Goal: Information Seeking & Learning: Learn about a topic

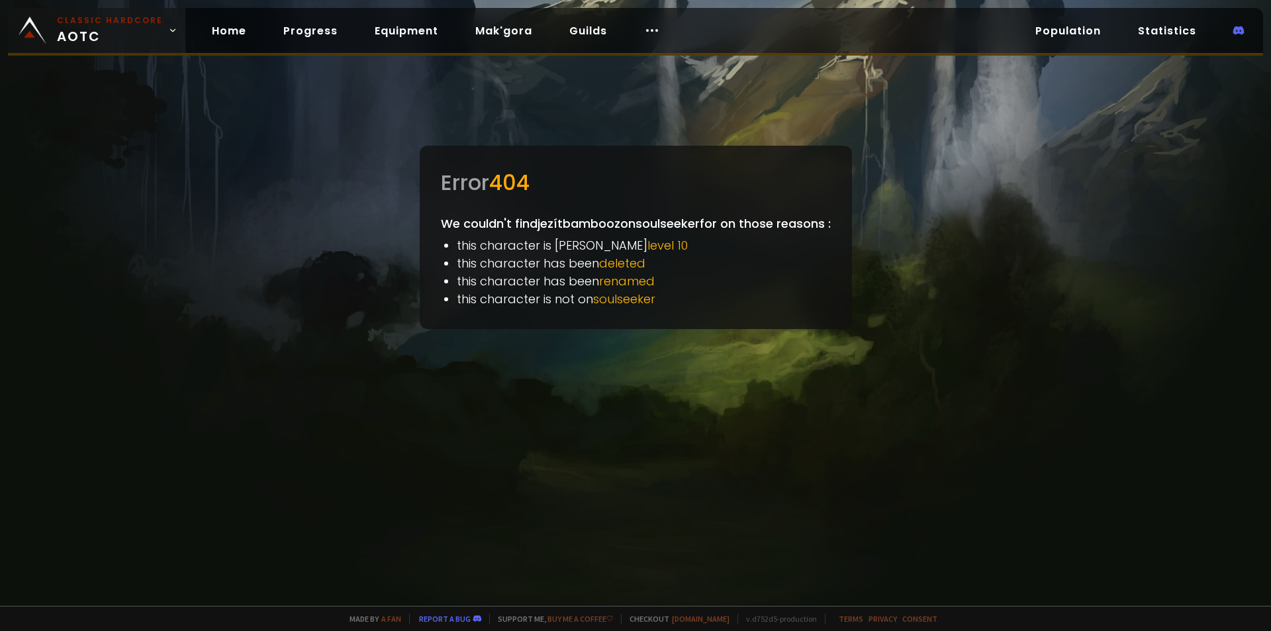
click at [48, 33] on link "Classic Hardcore AOTC" at bounding box center [96, 30] width 177 height 45
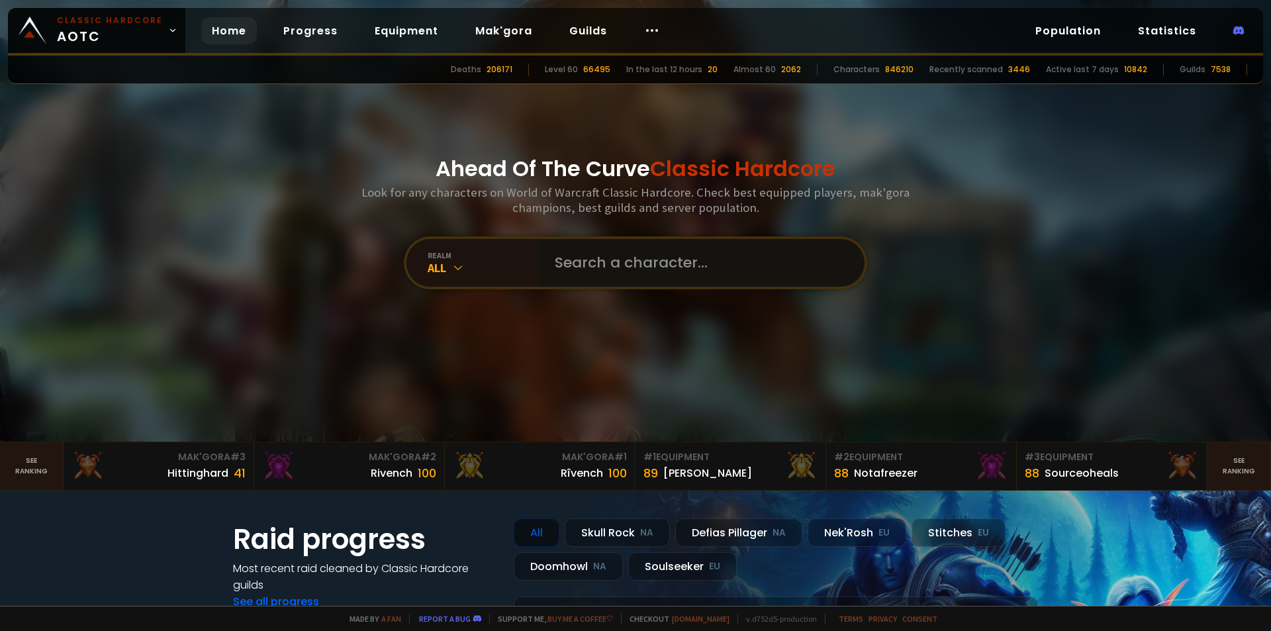
click at [602, 265] on input "text" at bounding box center [698, 263] width 302 height 48
type input "szelka"
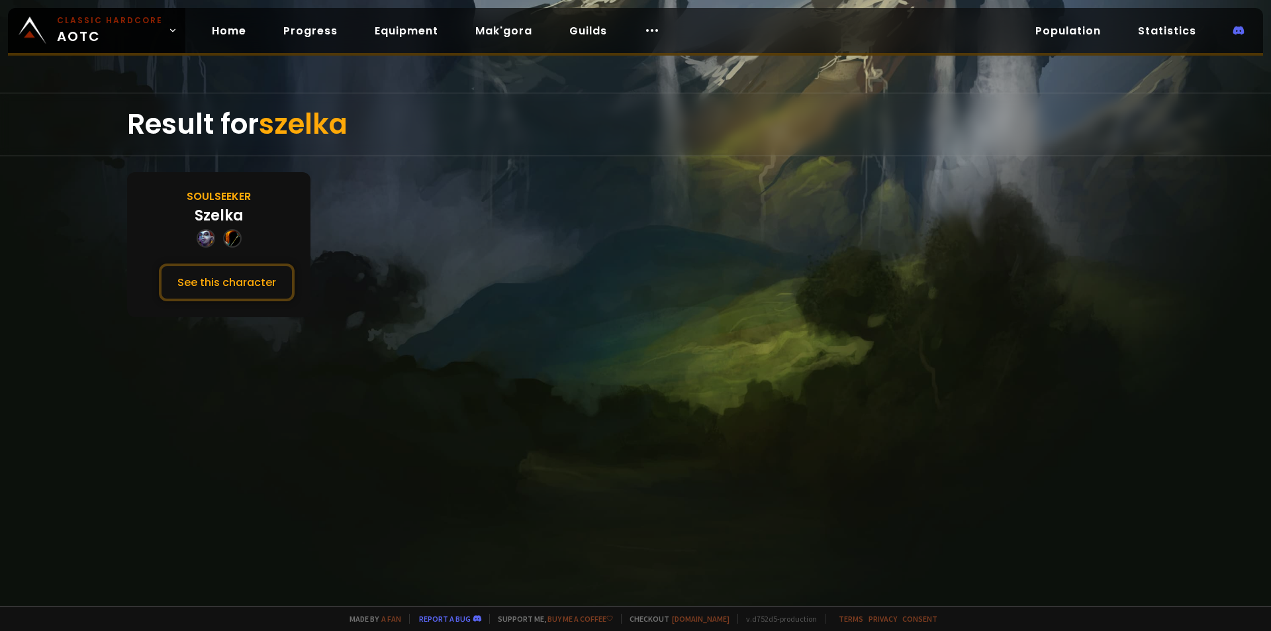
click at [231, 221] on div "Szelka" at bounding box center [219, 216] width 49 height 22
click at [250, 260] on div "Soulseeker Szelka See this character" at bounding box center [218, 244] width 183 height 145
click at [252, 269] on button "See this character" at bounding box center [227, 283] width 136 height 38
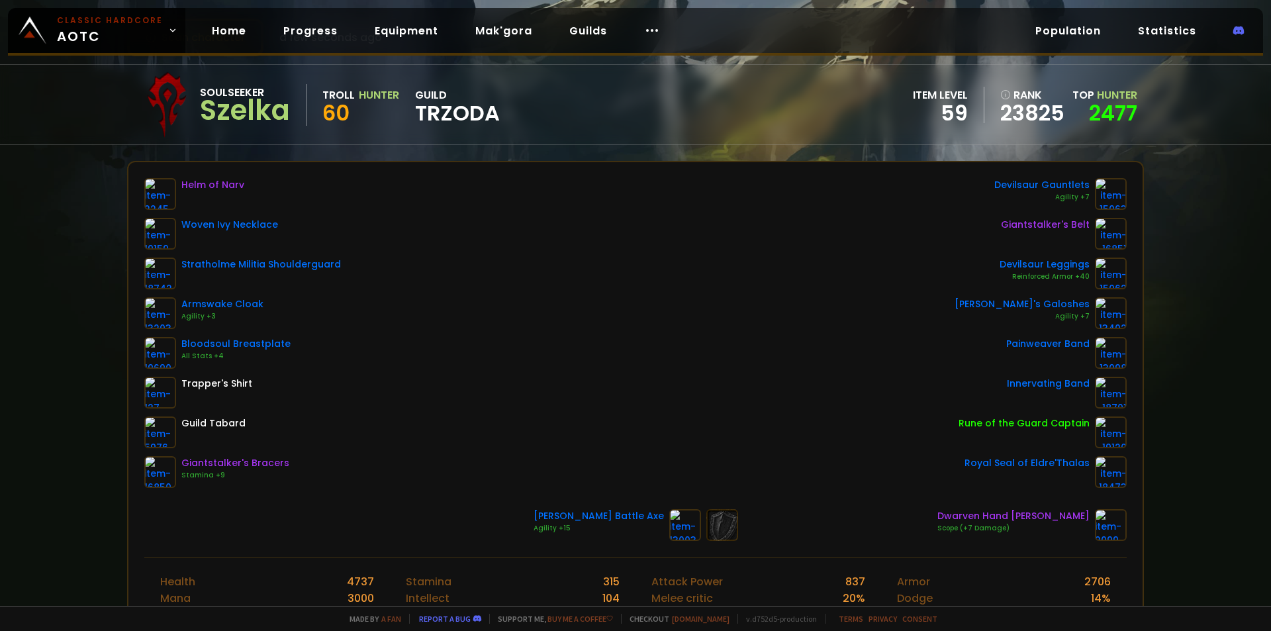
scroll to position [132, 0]
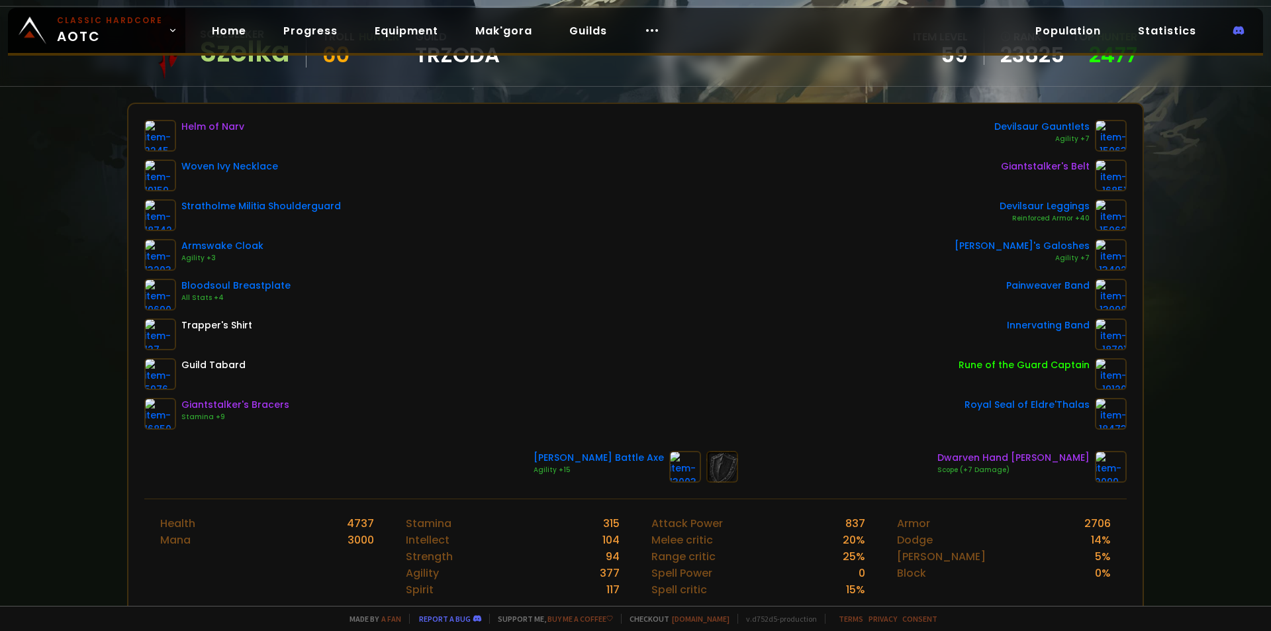
click at [622, 285] on div "Helm of Narv Woven Ivy Necklace Stratholme Militia Shoulderguard Armswake Cloak…" at bounding box center [635, 275] width 983 height 310
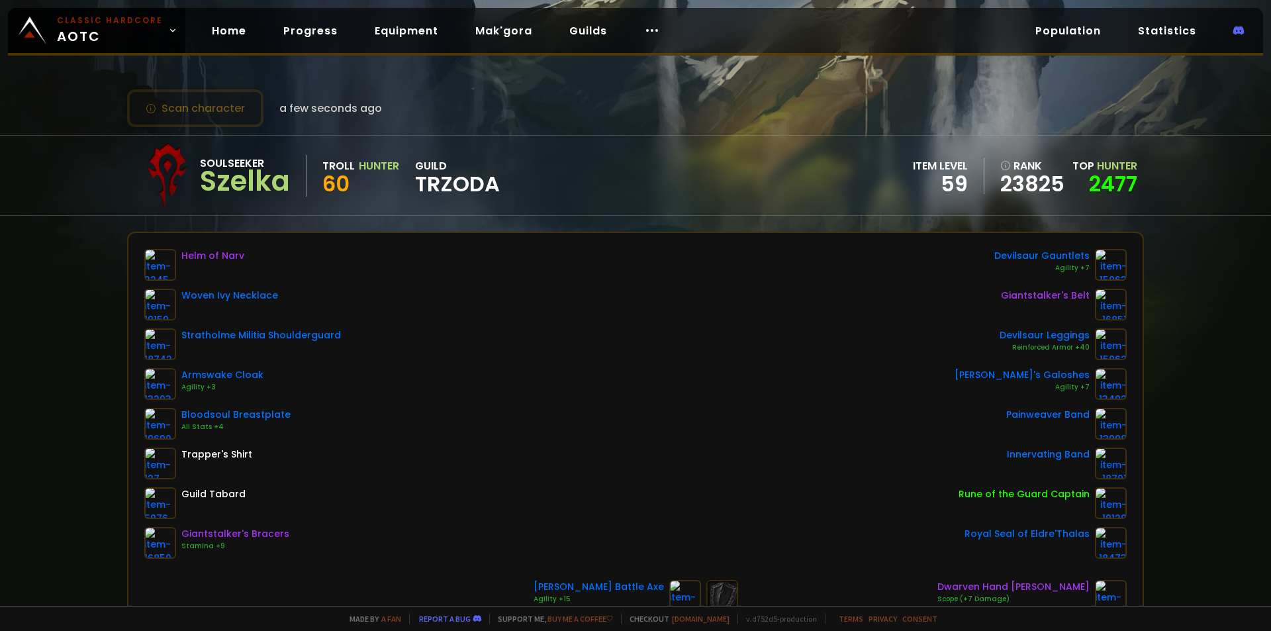
scroll to position [0, 0]
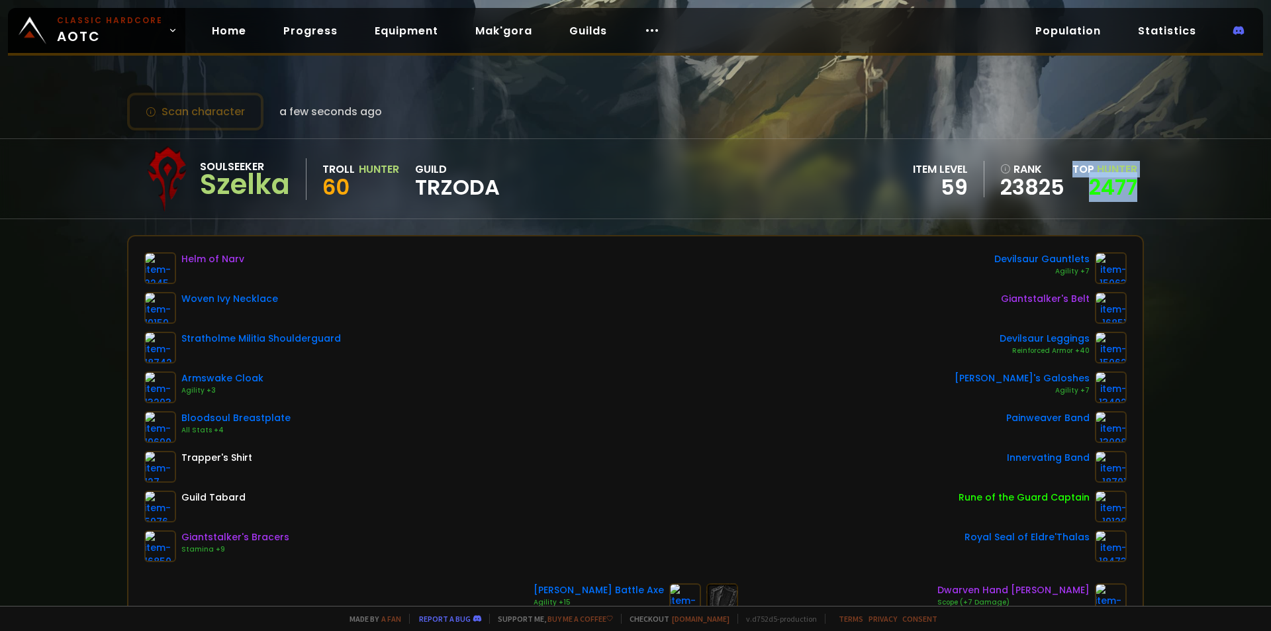
drag, startPoint x: 1061, startPoint y: 164, endPoint x: 1142, endPoint y: 192, distance: 86.1
click at [1140, 192] on div "Soulseeker Szelka Troll Hunter 60 guild TRZODA item level 59 rank 23825 Top Hun…" at bounding box center [635, 178] width 1271 height 81
click at [1135, 191] on div "Soulseeker Szelka Troll Hunter 60 guild TRZODA item level 59 rank 23825 Top Hun…" at bounding box center [635, 178] width 1271 height 81
drag, startPoint x: 1129, startPoint y: 189, endPoint x: 1084, endPoint y: 184, distance: 44.6
click at [1084, 184] on div "Soulseeker Szelka Troll Hunter 60 guild TRZODA item level 59 rank 23825 Top Hun…" at bounding box center [635, 178] width 1017 height 79
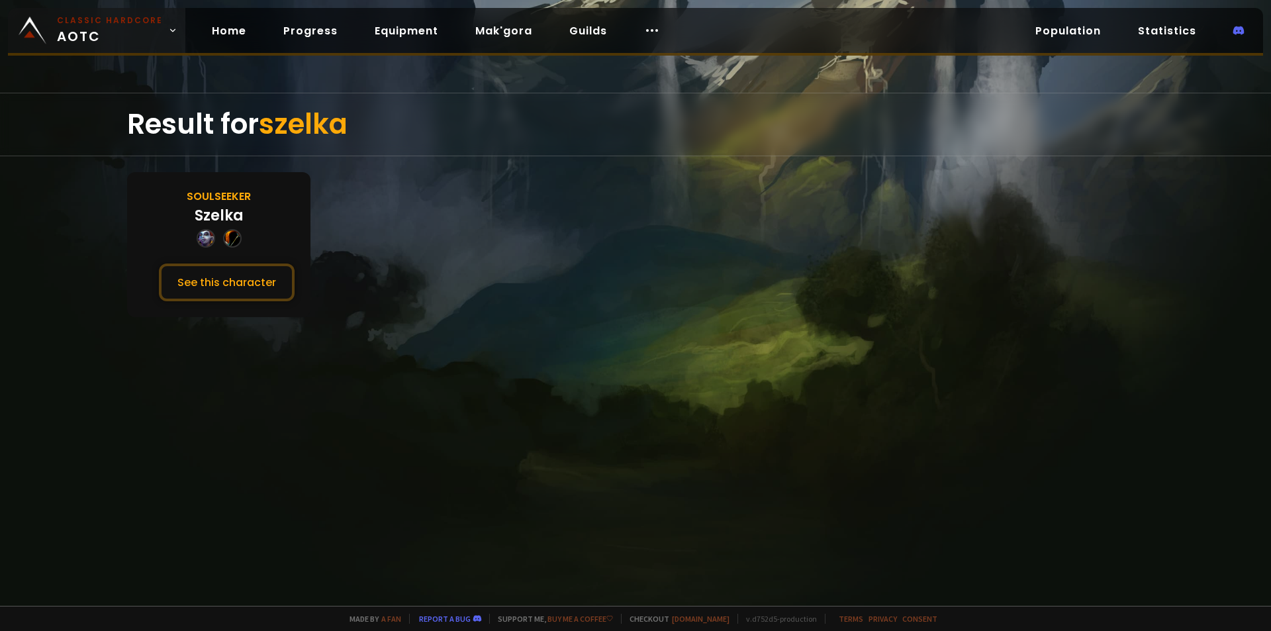
click at [66, 26] on small "Classic Hardcore" at bounding box center [110, 21] width 106 height 12
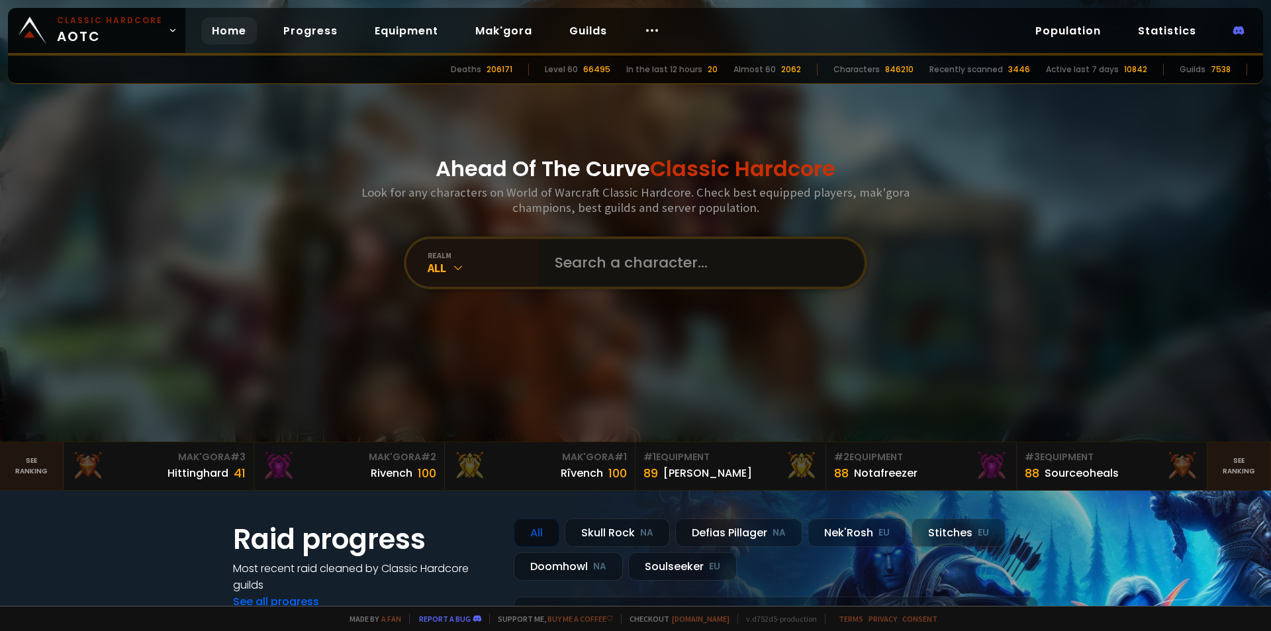
click at [597, 281] on input "text" at bounding box center [698, 263] width 302 height 48
type input "skaner"
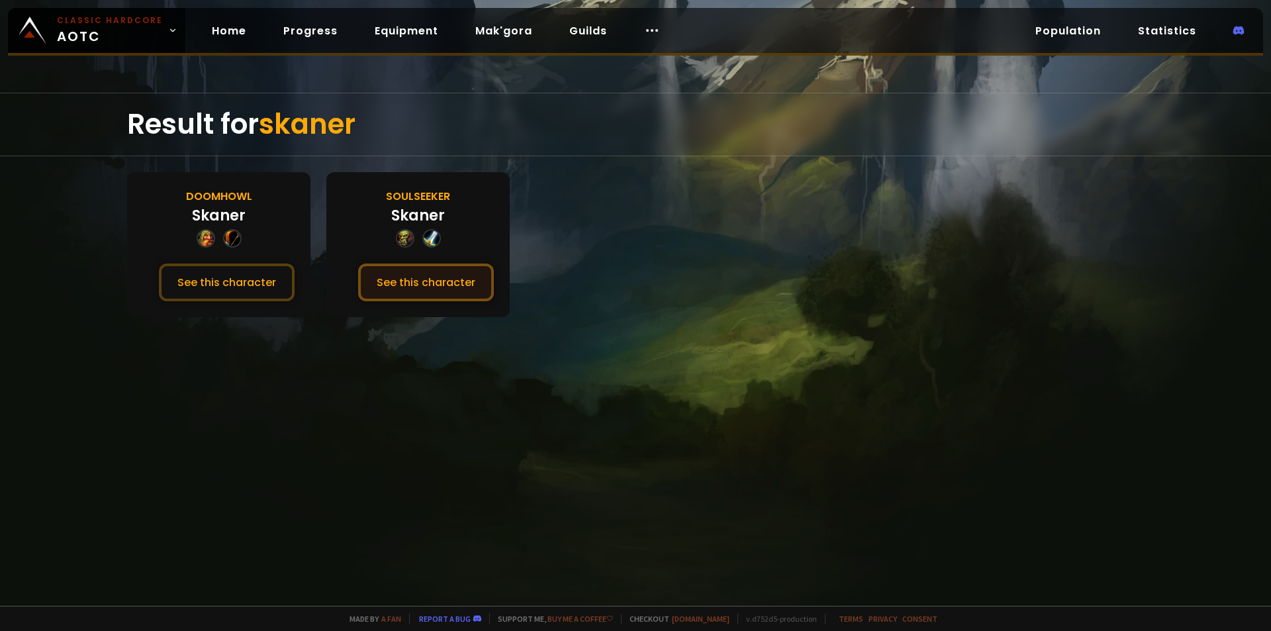
click at [414, 287] on button "See this character" at bounding box center [426, 283] width 136 height 38
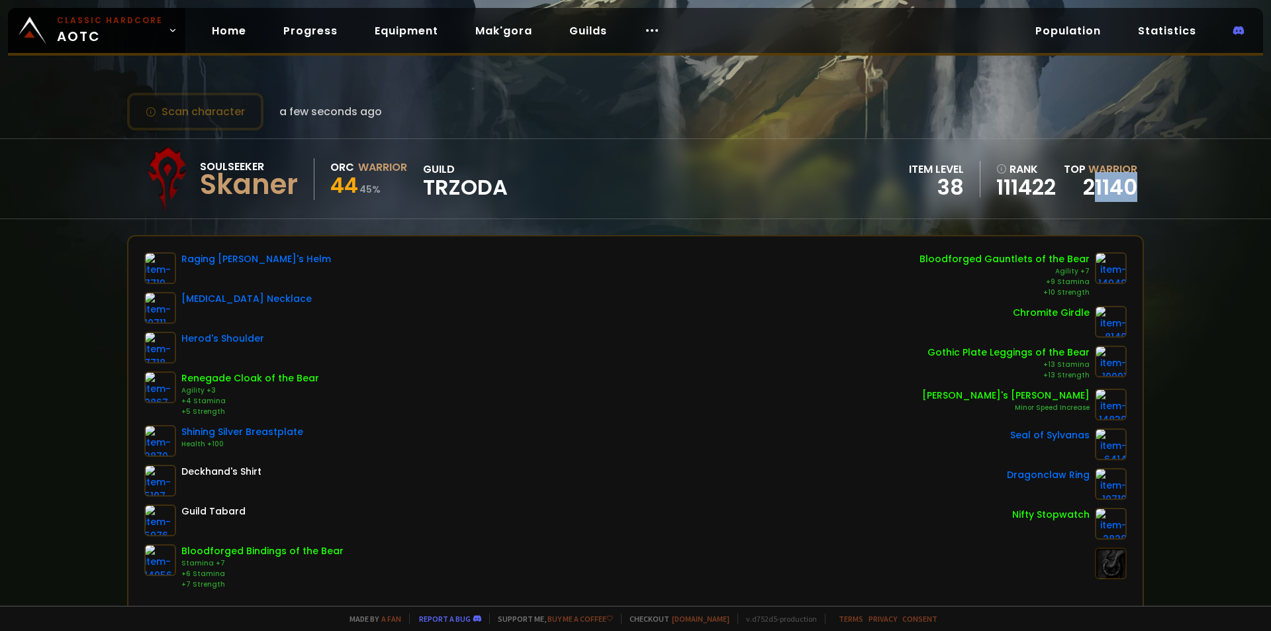
drag, startPoint x: 1132, startPoint y: 201, endPoint x: 1070, endPoint y: 203, distance: 62.3
click at [1079, 201] on div "Soulseeker Skaner Orc Warrior 44 45 % guild TRZODA item level 38 rank 111422 To…" at bounding box center [635, 178] width 1017 height 79
click at [1059, 211] on div "Soulseeker Skaner Orc Warrior 44 45 % guild TRZODA item level 38 rank 111422 To…" at bounding box center [635, 178] width 1017 height 79
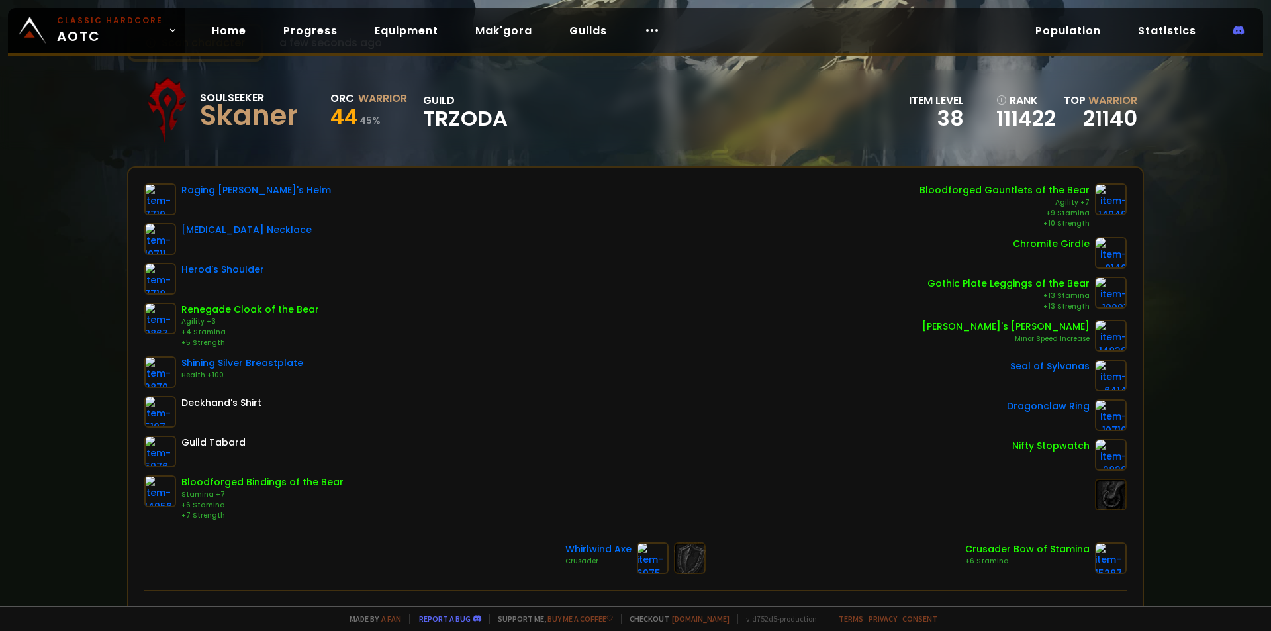
scroll to position [199, 0]
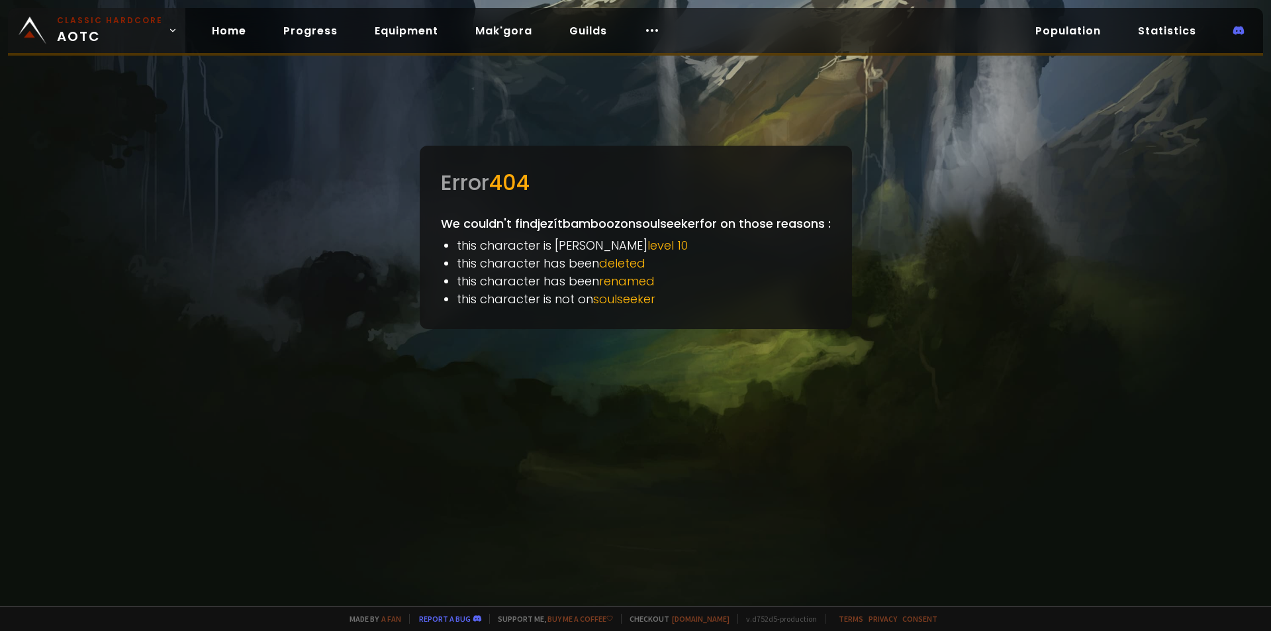
click at [59, 23] on small "Classic Hardcore" at bounding box center [110, 21] width 106 height 12
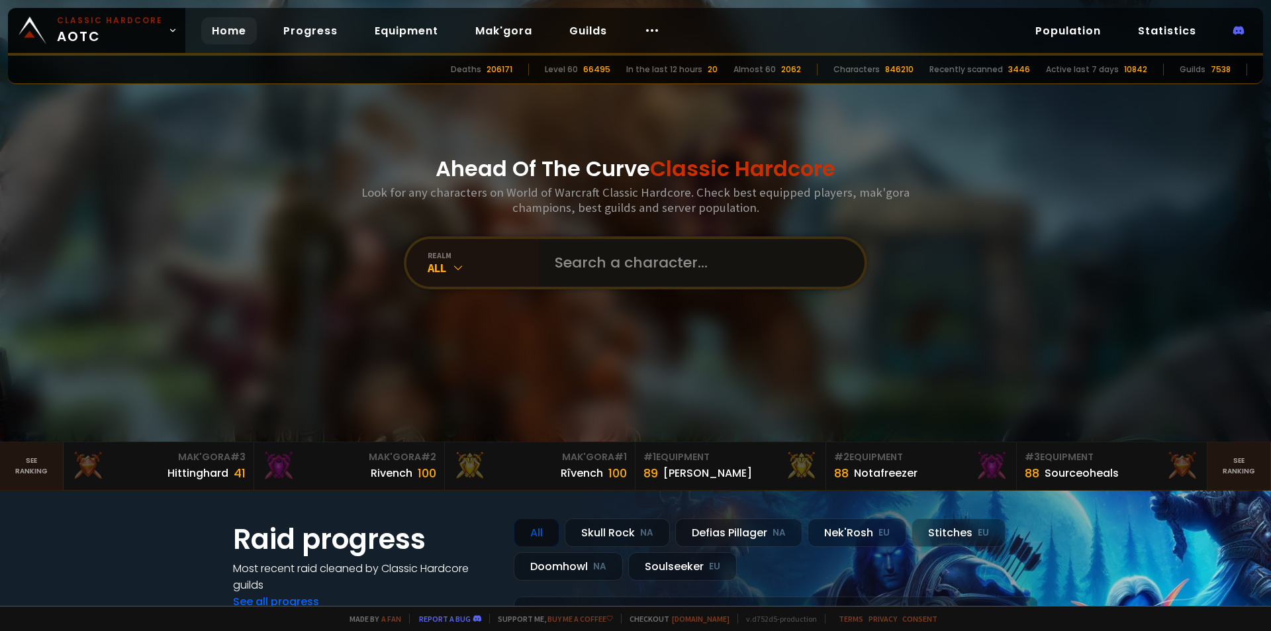
click at [585, 252] on input "text" at bounding box center [698, 263] width 302 height 48
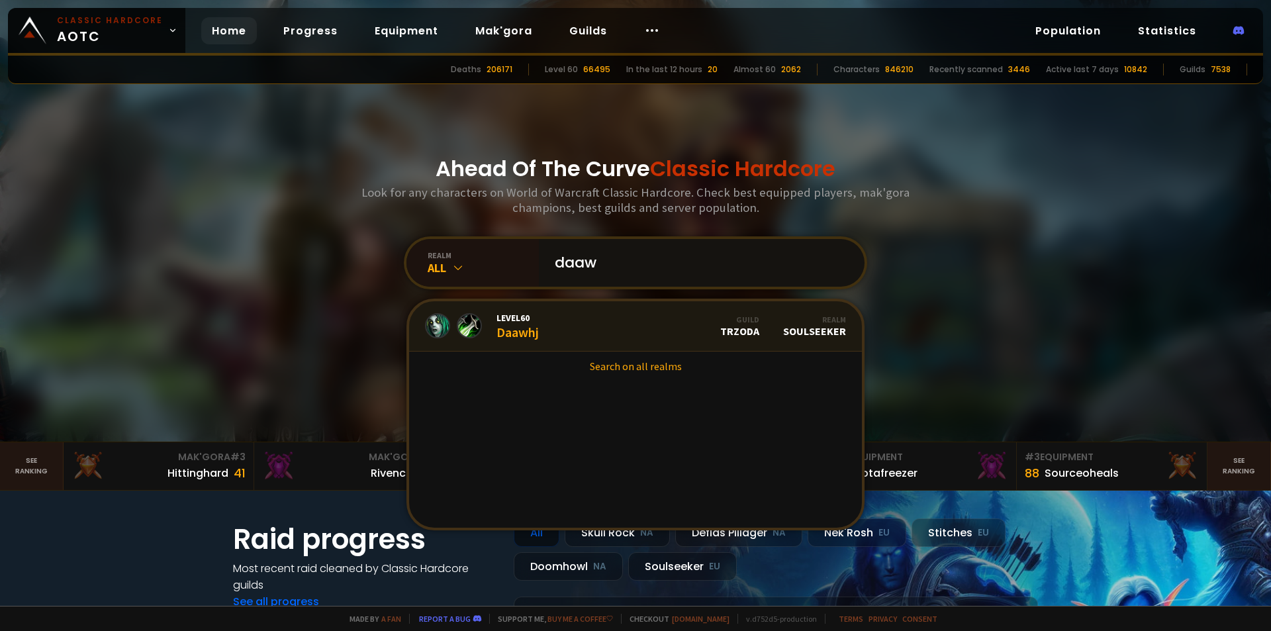
type input "daaw"
click at [585, 317] on link "Level 60 Daawhj Guild TRZODA Realm Soulseeker" at bounding box center [635, 326] width 453 height 50
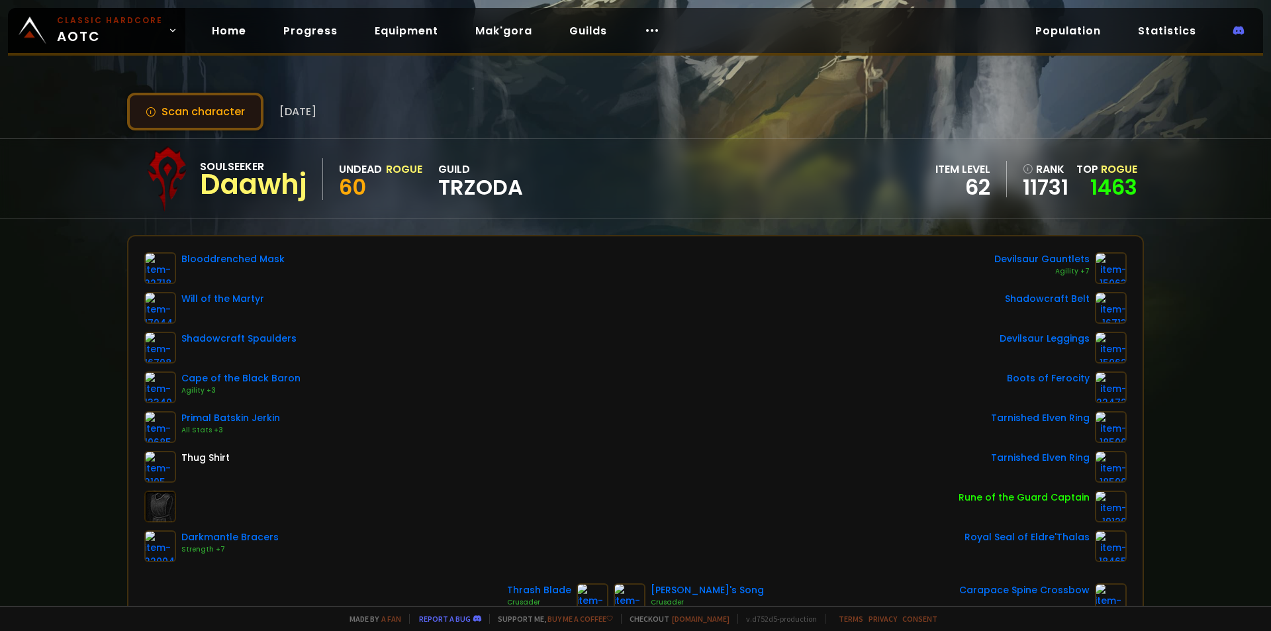
click at [224, 107] on button "Scan character" at bounding box center [195, 112] width 136 height 38
